Goal: Task Accomplishment & Management: Manage account settings

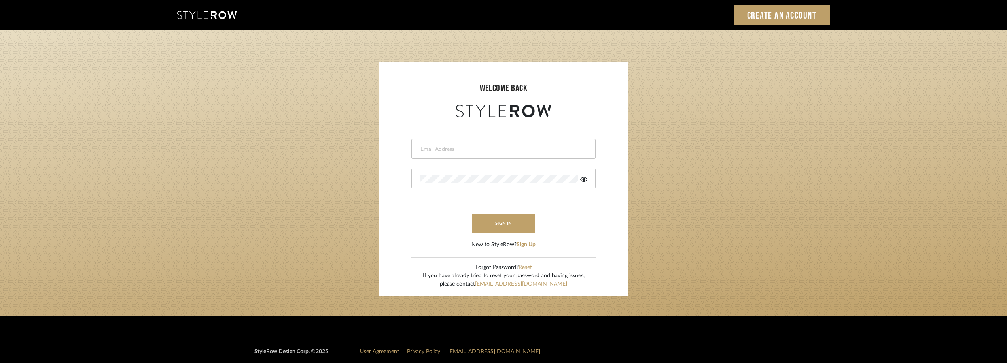
click at [454, 151] on input "email" at bounding box center [503, 150] width 166 height 8
type input "anela@studiodb.com"
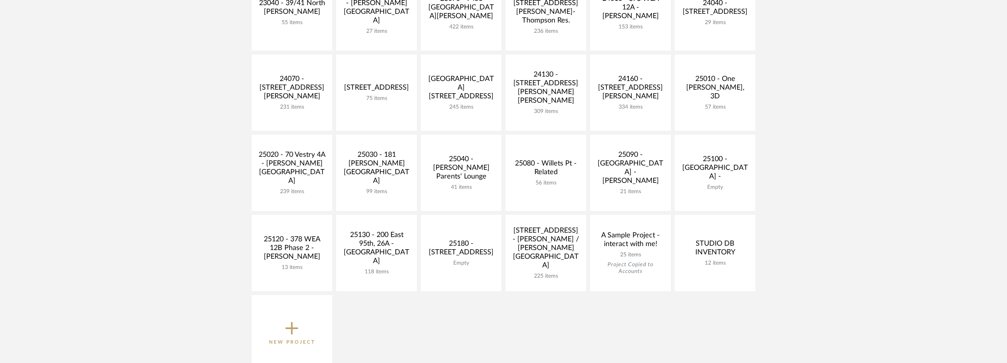
scroll to position [316, 0]
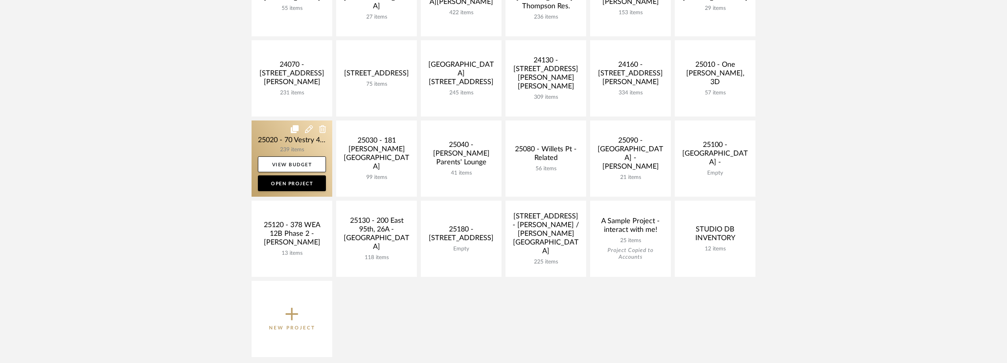
click at [302, 143] on link at bounding box center [292, 159] width 81 height 76
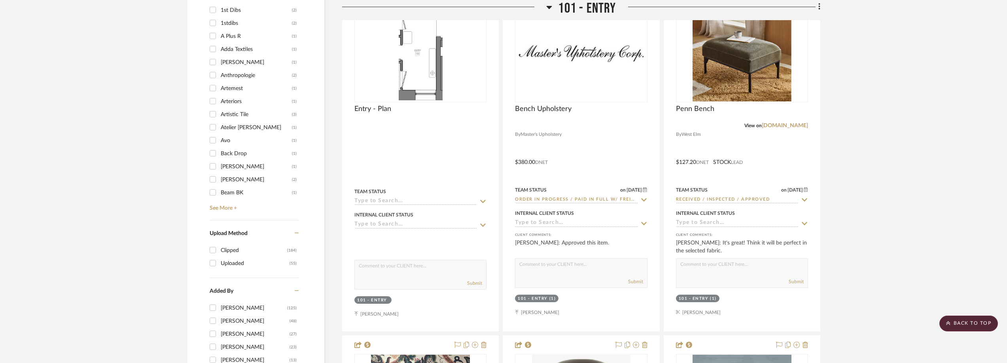
scroll to position [910, 0]
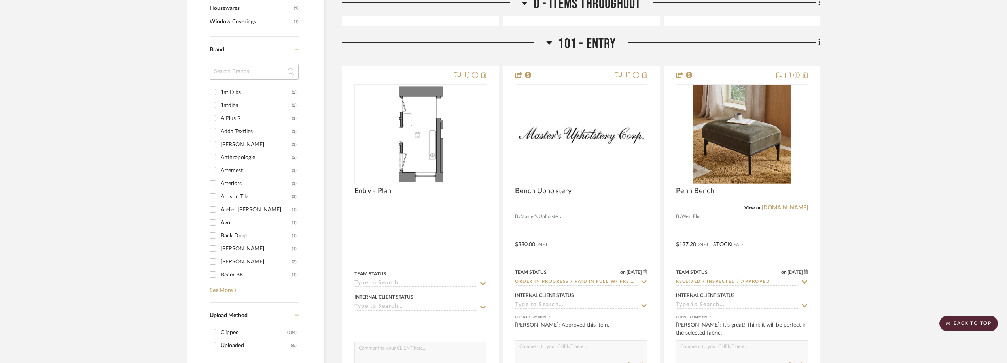
click at [257, 76] on input at bounding box center [254, 72] width 89 height 16
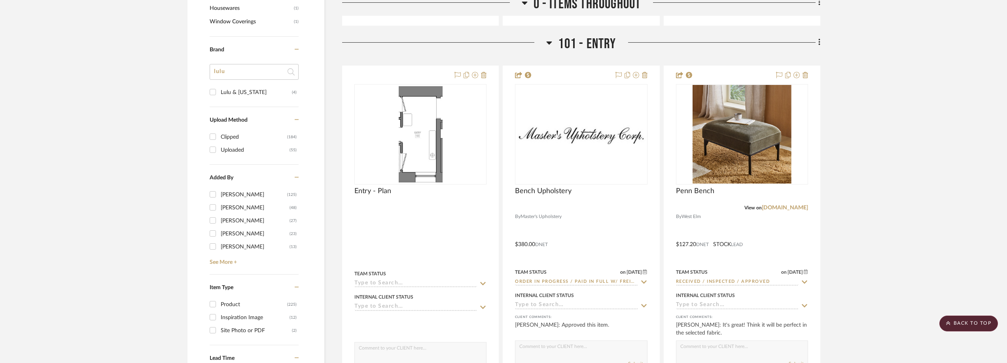
type input "lulu"
click at [256, 91] on div "Lulu & Georgia" at bounding box center [256, 92] width 71 height 13
click at [219, 91] on input "Lulu & Georgia (4)" at bounding box center [212, 92] width 13 height 13
checkbox input "true"
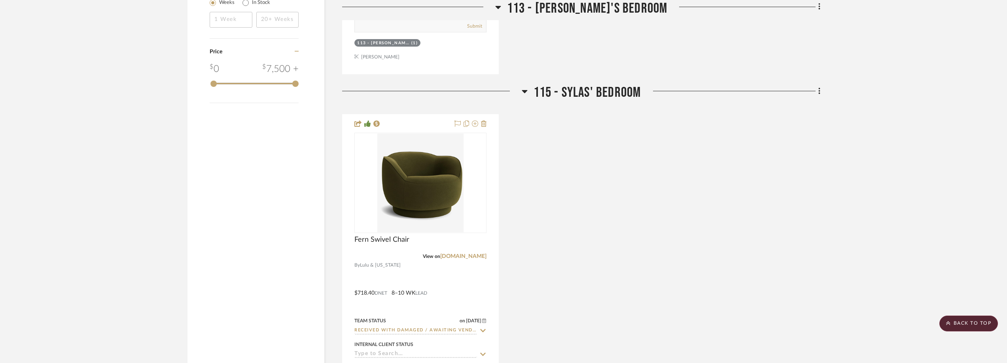
scroll to position [910, 0]
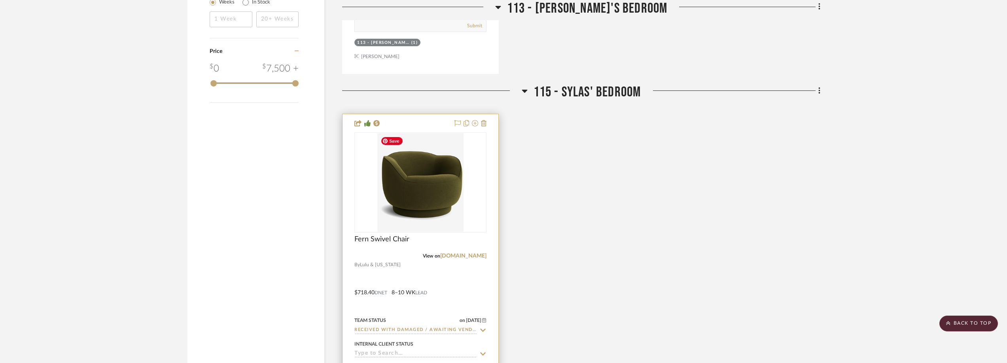
click at [457, 213] on img "0" at bounding box center [420, 182] width 86 height 99
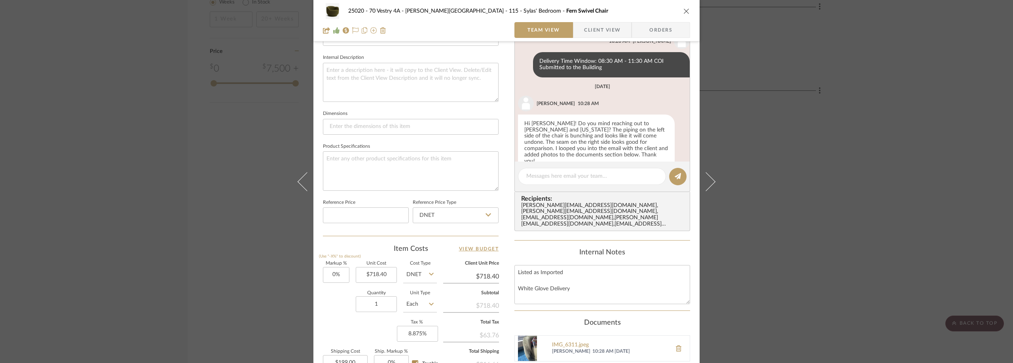
scroll to position [277, 0]
click at [537, 180] on textarea at bounding box center [591, 176] width 131 height 8
paste textarea "The replacement chair should ship in mid-November. We'll pick up the damaged on…"
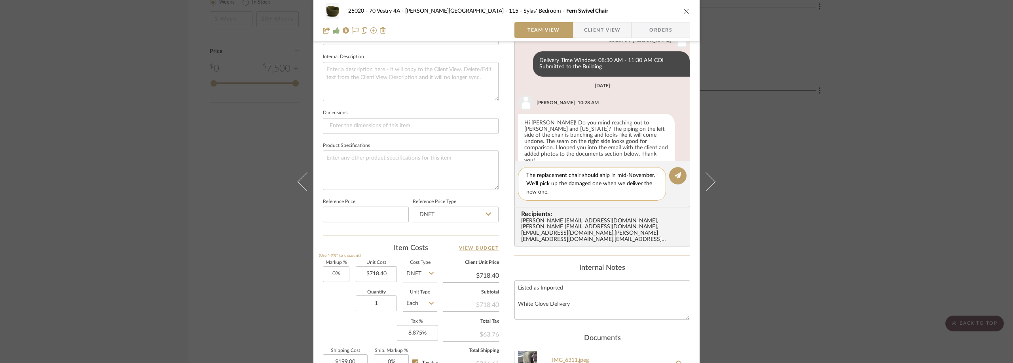
drag, startPoint x: 535, startPoint y: 182, endPoint x: 524, endPoint y: 184, distance: 11.2
click at [526, 184] on textarea "The replacement chair should ship in mid-November. We'll pick up the damaged on…" at bounding box center [591, 184] width 131 height 25
click at [627, 187] on textarea "The replacement chair should ship in mid-November. They'll pick up the damaged …" at bounding box center [591, 184] width 131 height 25
click at [581, 188] on textarea "The replacement chair should ship in mid-November. They'll pick up the damaged …" at bounding box center [591, 184] width 131 height 25
click at [582, 194] on textarea "The replacement chair should ship in mid-November. They'll pick up the damaged …" at bounding box center [591, 184] width 131 height 25
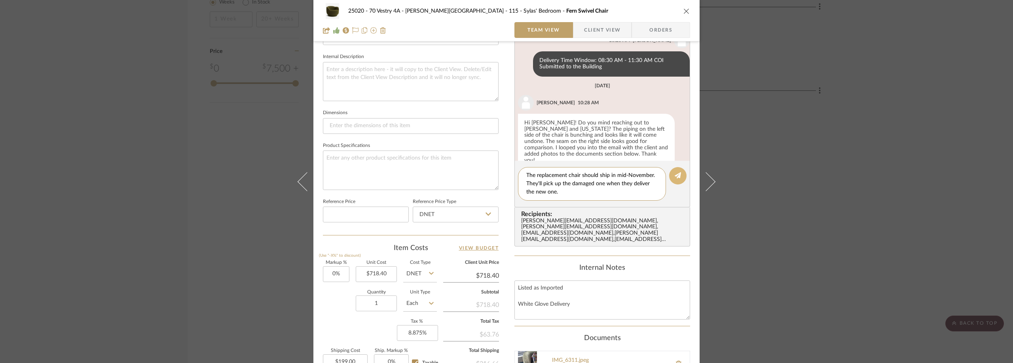
type textarea "The replacement chair should ship in mid-November. They'll pick up the damaged …"
click at [669, 175] on button at bounding box center [677, 175] width 17 height 17
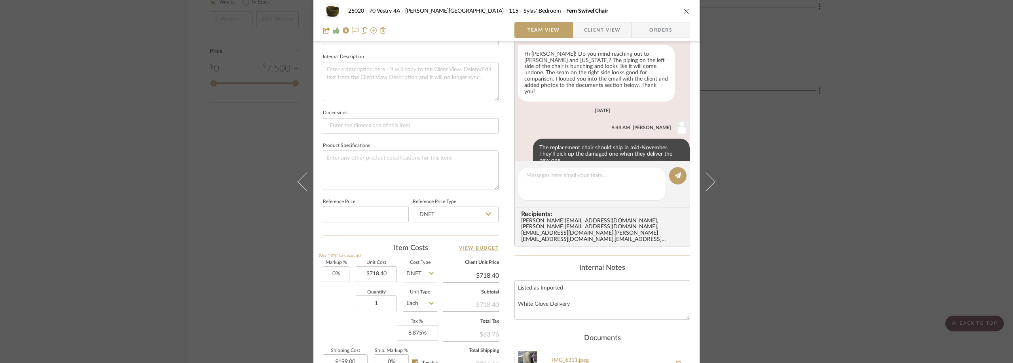
click at [816, 104] on div "25020 - 70 Vestry 4A - Grant-Stanleigh 115 - Sylas' Bedroom Fern Swivel Chair T…" at bounding box center [506, 181] width 1013 height 363
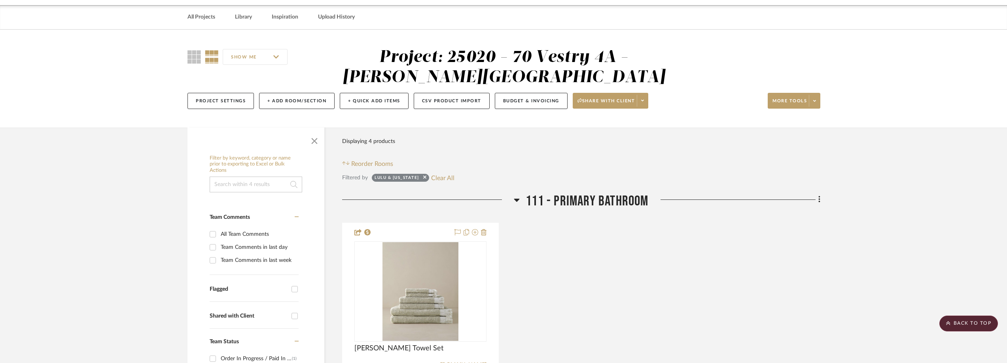
scroll to position [0, 0]
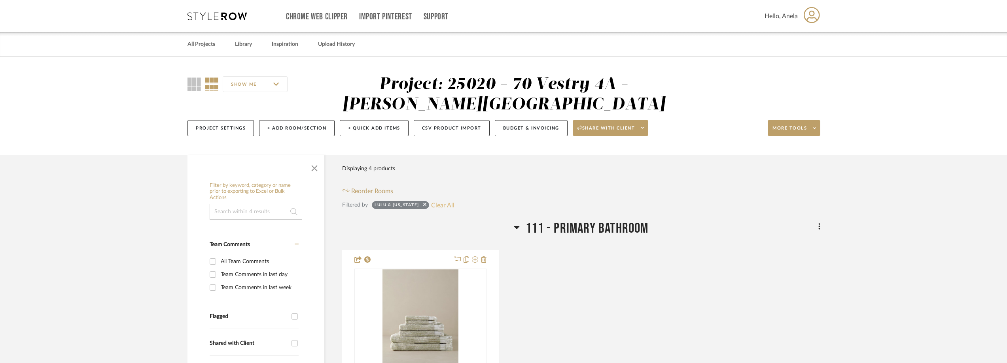
click at [432, 206] on button "Clear All" at bounding box center [442, 205] width 23 height 10
checkbox input "false"
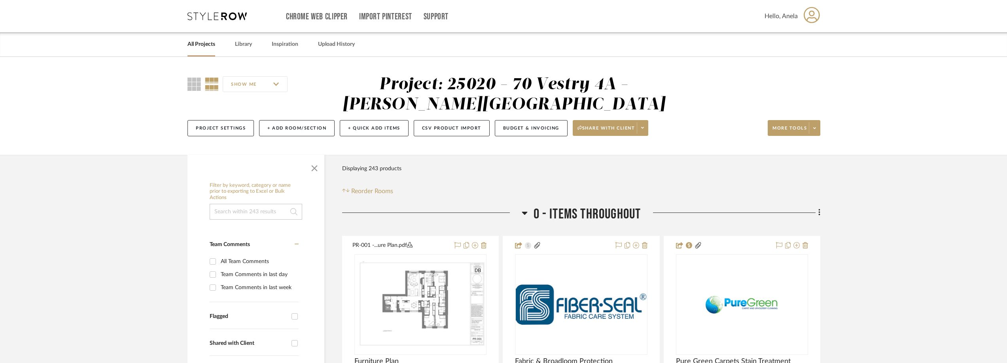
scroll to position [79, 0]
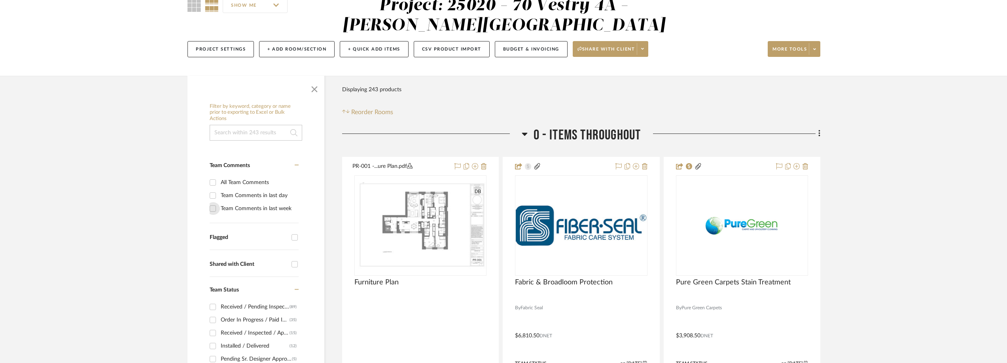
click at [211, 210] on input "Team Comments in last week" at bounding box center [212, 209] width 13 height 13
checkbox input "true"
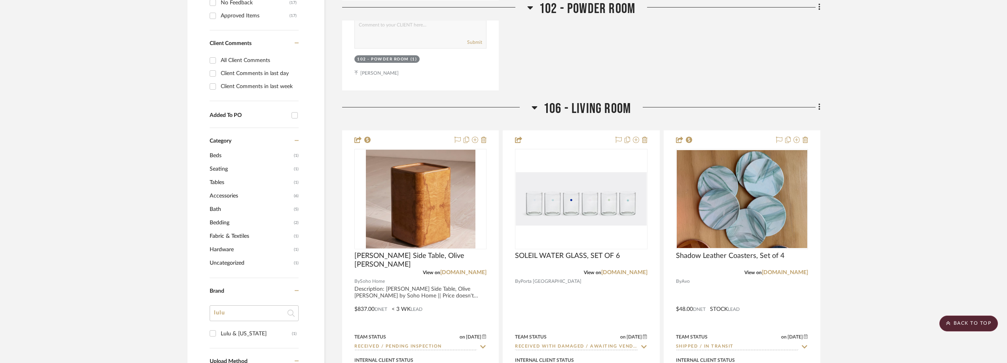
scroll to position [593, 0]
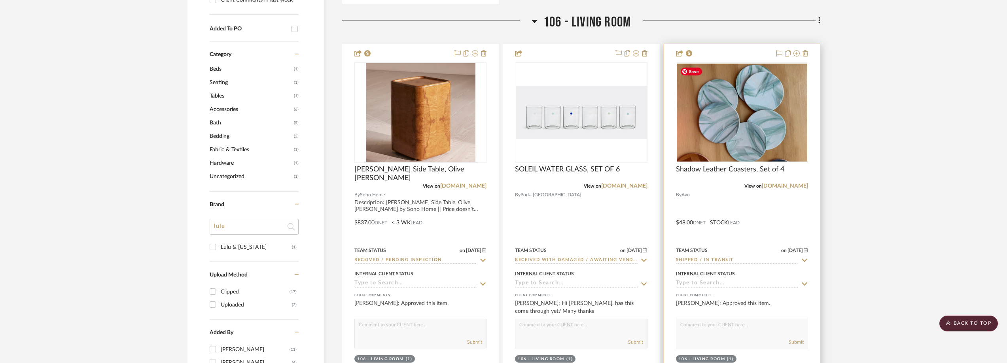
click at [746, 125] on div at bounding box center [742, 162] width 132 height 200
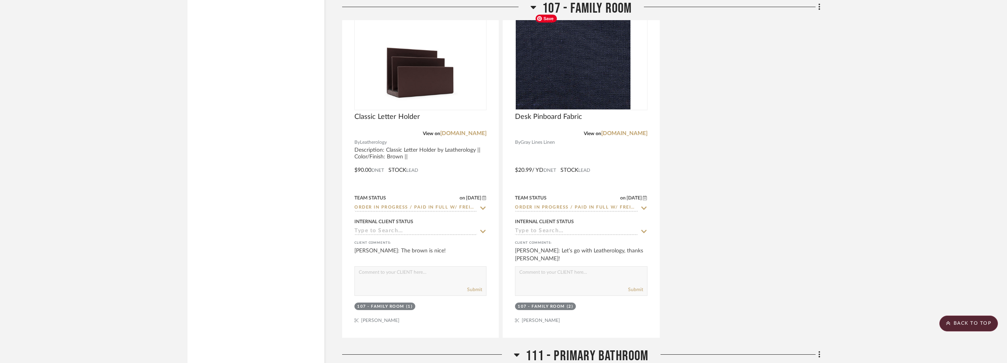
scroll to position [1463, 0]
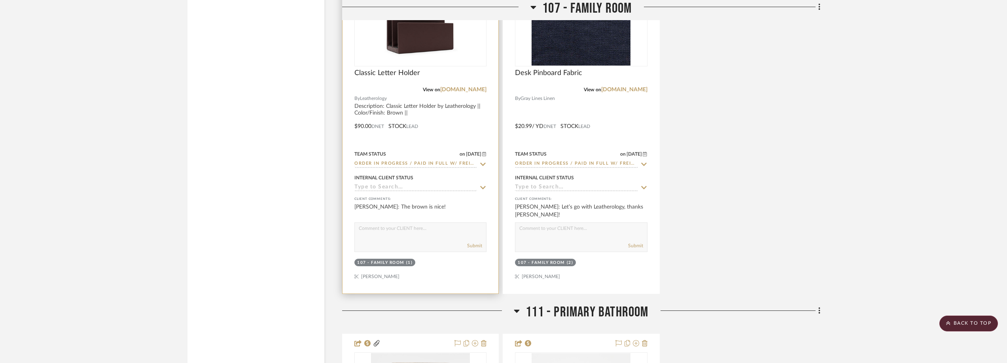
click at [444, 50] on img "0" at bounding box center [420, 16] width 99 height 99
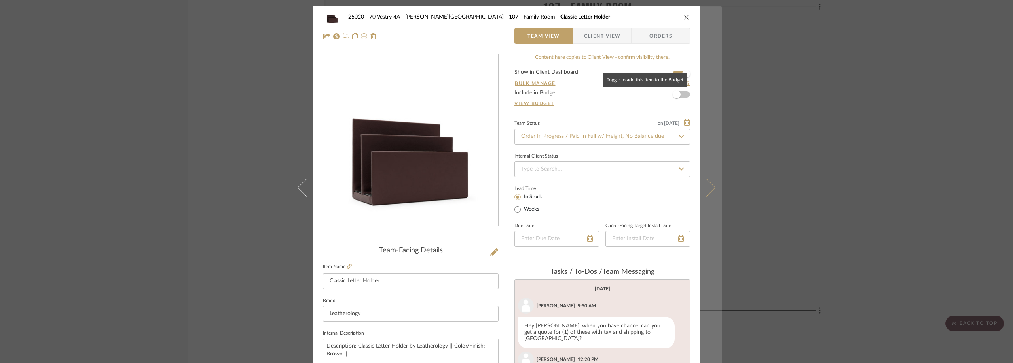
scroll to position [100, 0]
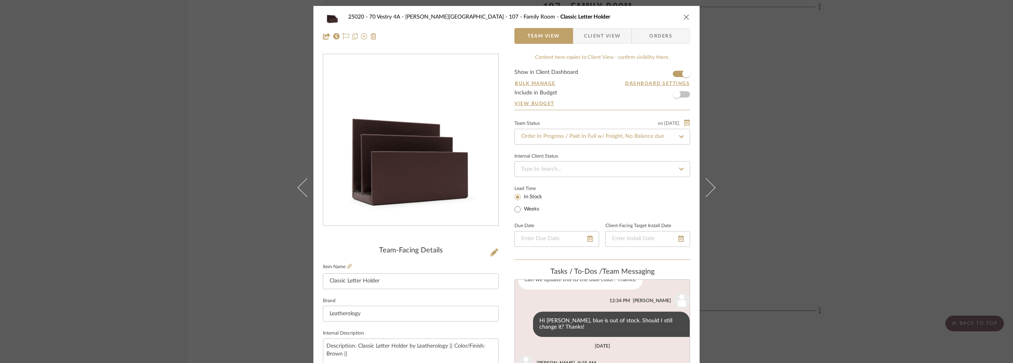
click at [782, 108] on div "25020 - 70 Vestry 4A - Grant-Stanleigh 107 - Family Room Classic Letter Holder …" at bounding box center [506, 181] width 1013 height 363
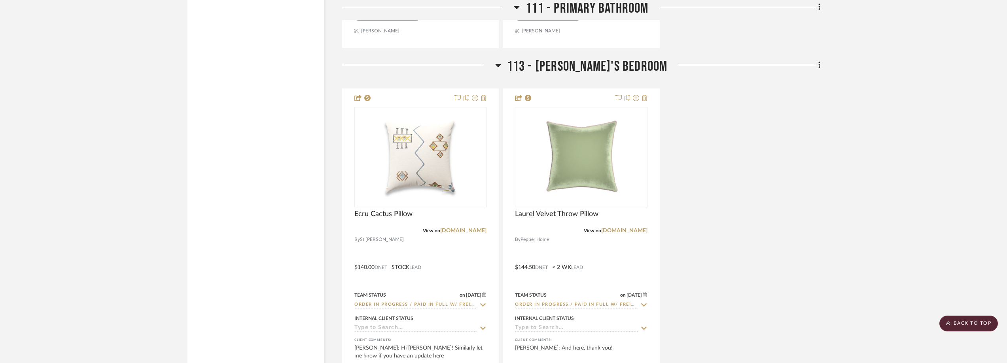
scroll to position [2175, 0]
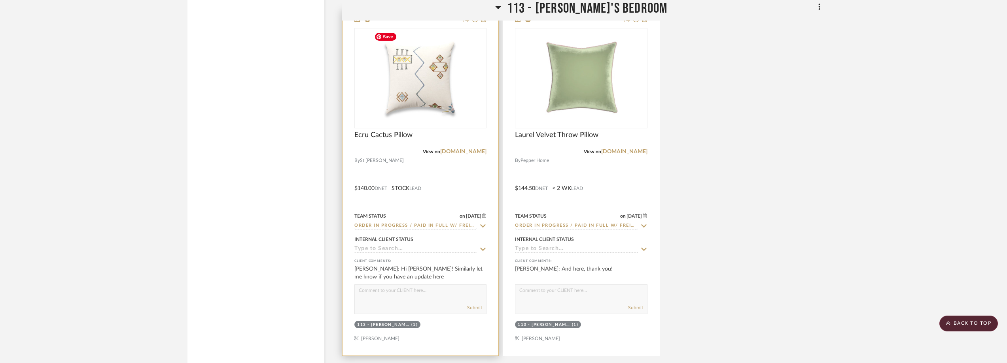
click at [448, 87] on img "0" at bounding box center [420, 78] width 99 height 99
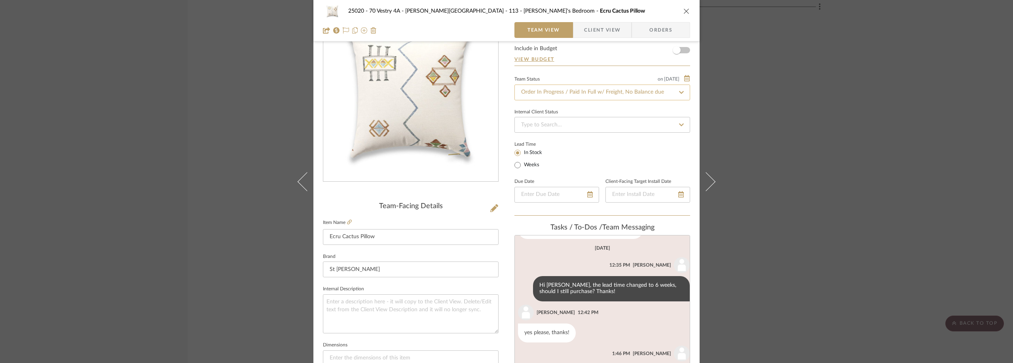
scroll to position [0, 0]
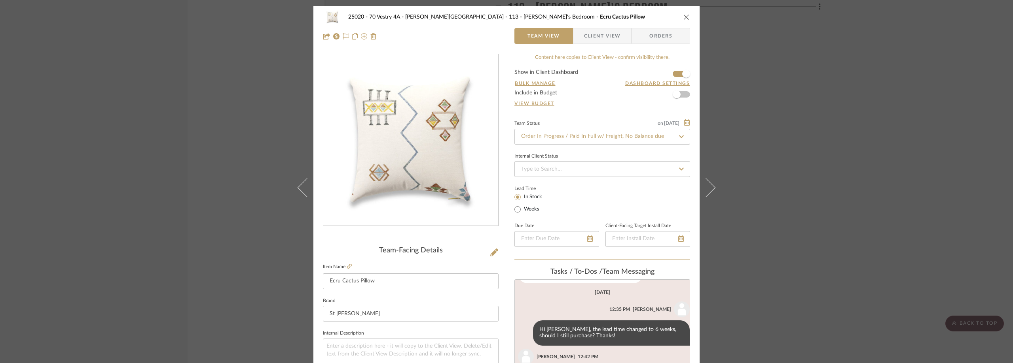
click at [530, 208] on label "Weeks" at bounding box center [530, 209] width 17 height 7
click at [522, 208] on input "Weeks" at bounding box center [517, 209] width 9 height 9
radio input "true"
click at [586, 204] on fieldset "Est. Max" at bounding box center [592, 203] width 21 height 22
click at [587, 207] on input at bounding box center [592, 208] width 21 height 11
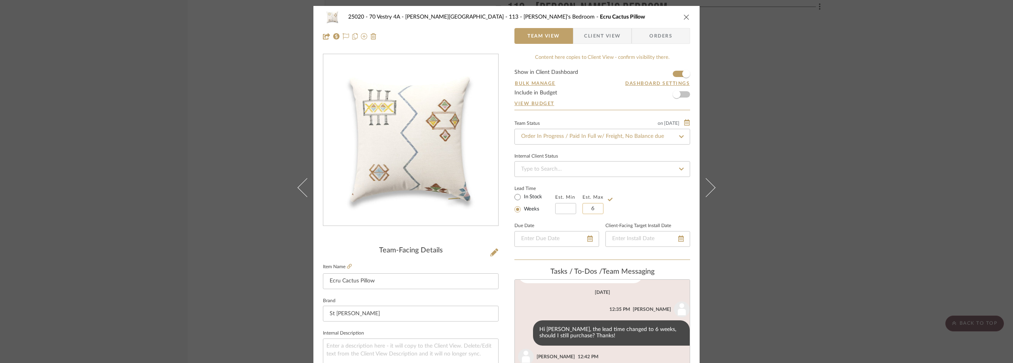
type input "6"
click at [608, 187] on sr-operation-status-container "Lead Time In Stock Weeks Est. Min Est. Max 6" at bounding box center [564, 199] width 101 height 29
click at [770, 150] on div "25020 - 70 Vestry 4A - Grant-Stanleigh 113 - Vivian's Bedroom Ecru Cactus Pillo…" at bounding box center [506, 181] width 1013 height 363
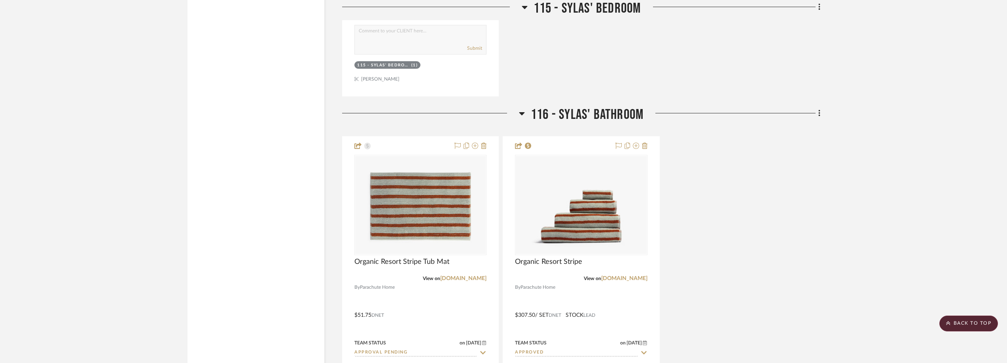
scroll to position [3678, 0]
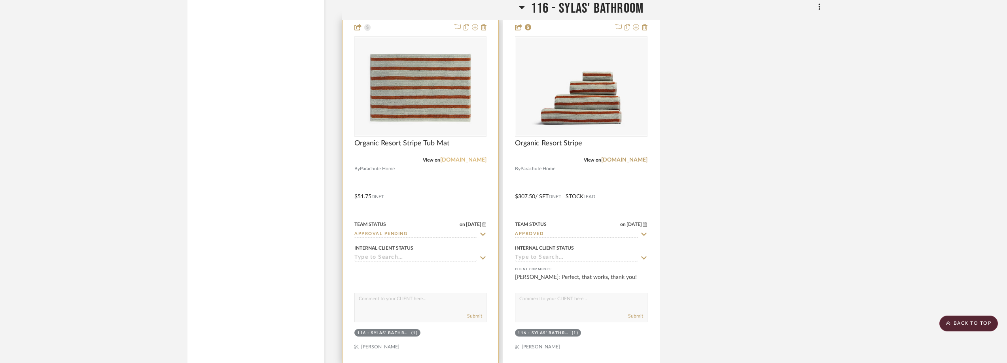
click at [459, 162] on link "parachutehome.com" at bounding box center [463, 160] width 46 height 6
click at [621, 158] on link "parachutehome.com" at bounding box center [624, 160] width 46 height 6
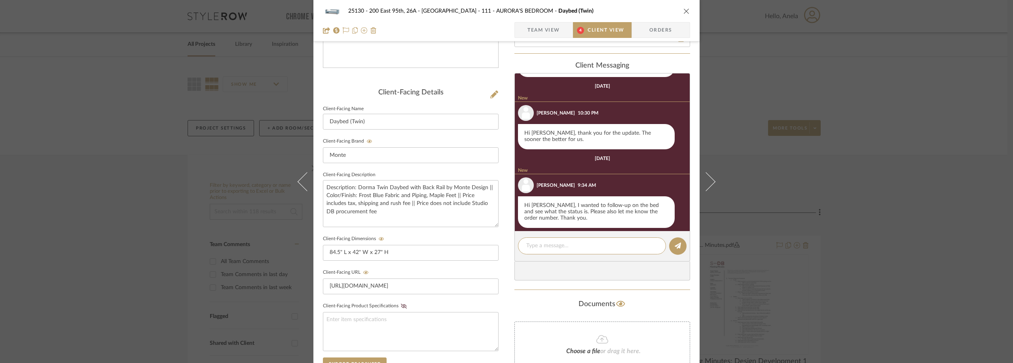
scroll to position [464, 0]
